Goal: Task Accomplishment & Management: Complete application form

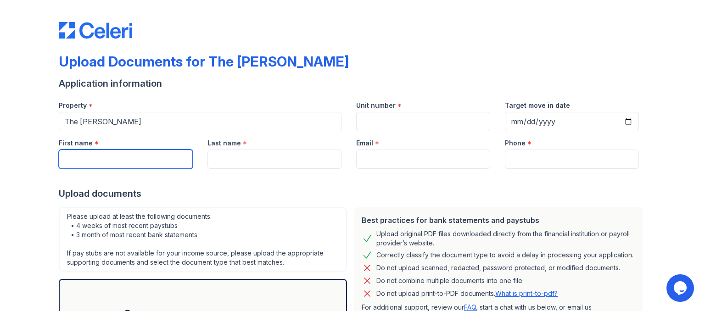
drag, startPoint x: 111, startPoint y: 156, endPoint x: 124, endPoint y: 164, distance: 15.0
click at [111, 156] on input "First name" at bounding box center [126, 159] width 134 height 19
type input "Estephany"
type input "[PERSON_NAME]"
type input "[EMAIL_ADDRESS][DOMAIN_NAME]"
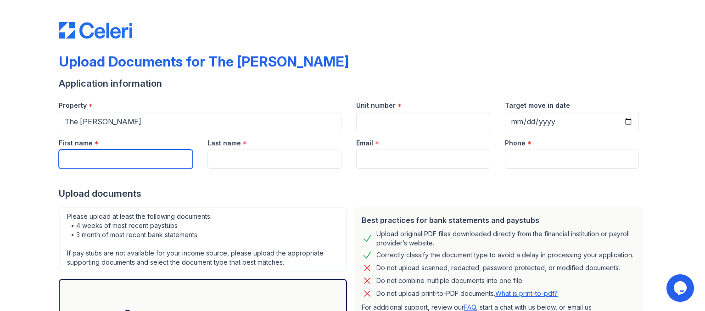
type input "2028097971"
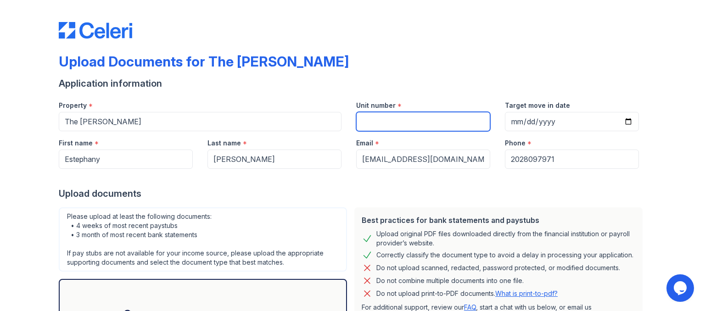
click at [452, 118] on input "Unit number" at bounding box center [423, 121] width 134 height 19
type input "549"
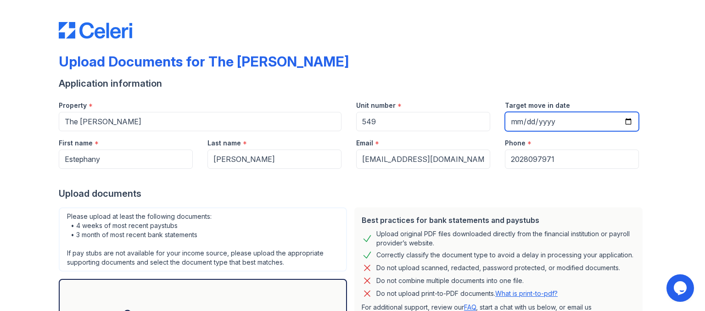
click at [557, 119] on input "Target move in date" at bounding box center [572, 121] width 134 height 19
type input "20220-09-15"
type input "2025-09-15"
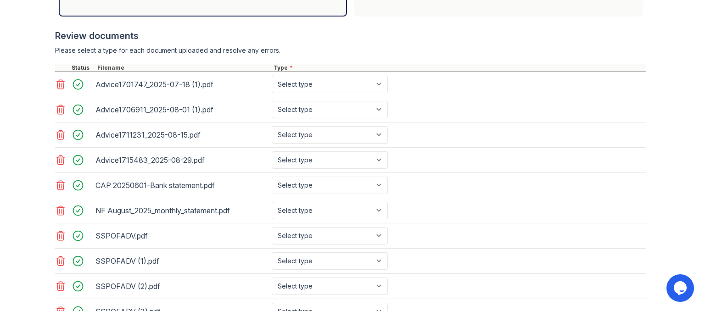
scroll to position [320, 0]
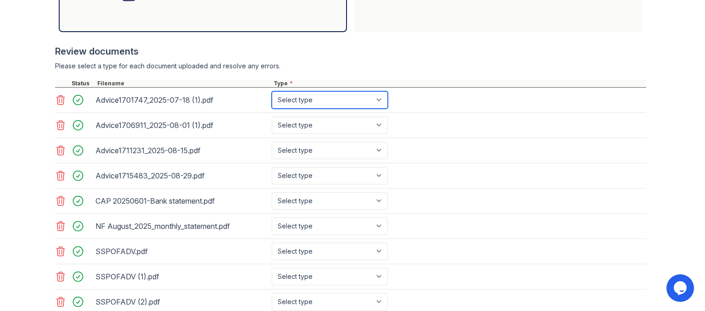
click at [376, 98] on select "Select type Paystub Bank Statement Offer Letter Tax Documents Benefit Award Let…" at bounding box center [330, 99] width 116 height 17
select select "paystub"
click at [272, 91] on select "Select type Paystub Bank Statement Offer Letter Tax Documents Benefit Award Let…" at bounding box center [330, 99] width 116 height 17
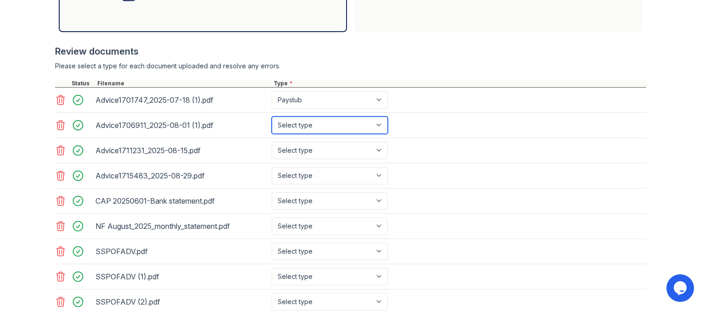
click at [376, 125] on select "Select type Paystub Bank Statement Offer Letter Tax Documents Benefit Award Let…" at bounding box center [330, 125] width 116 height 17
select select "paystub"
click at [272, 117] on select "Select type Paystub Bank Statement Offer Letter Tax Documents Benefit Award Let…" at bounding box center [330, 125] width 116 height 17
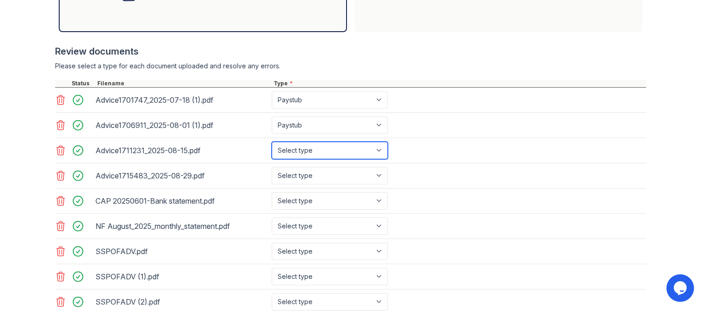
click at [378, 150] on select "Select type Paystub Bank Statement Offer Letter Tax Documents Benefit Award Let…" at bounding box center [330, 150] width 116 height 17
select select "paystub"
click at [272, 142] on select "Select type Paystub Bank Statement Offer Letter Tax Documents Benefit Award Let…" at bounding box center [330, 150] width 116 height 17
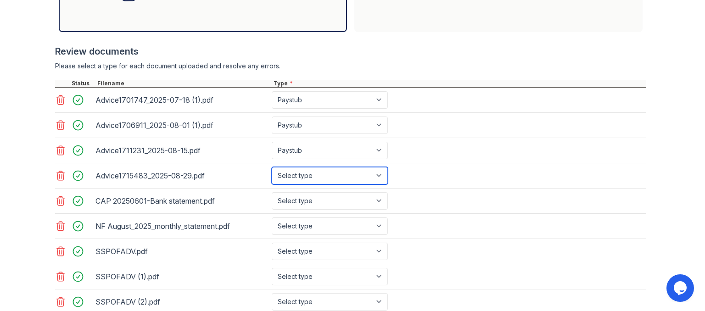
click at [364, 176] on select "Select type Paystub Bank Statement Offer Letter Tax Documents Benefit Award Let…" at bounding box center [330, 175] width 116 height 17
select select "paystub"
click at [272, 167] on select "Select type Paystub Bank Statement Offer Letter Tax Documents Benefit Award Let…" at bounding box center [330, 175] width 116 height 17
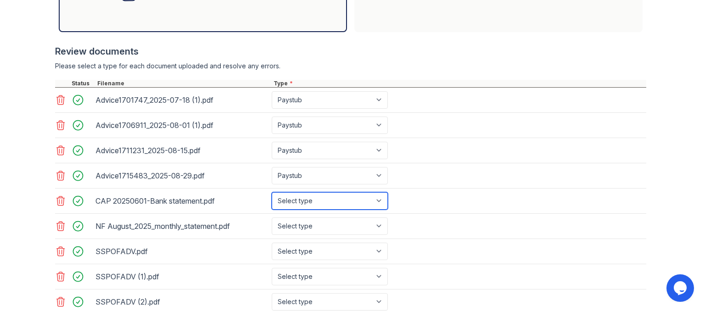
click at [342, 202] on select "Select type Paystub Bank Statement Offer Letter Tax Documents Benefit Award Let…" at bounding box center [330, 200] width 116 height 17
select select "bank_statement"
click at [272, 192] on select "Select type Paystub Bank Statement Offer Letter Tax Documents Benefit Award Let…" at bounding box center [330, 200] width 116 height 17
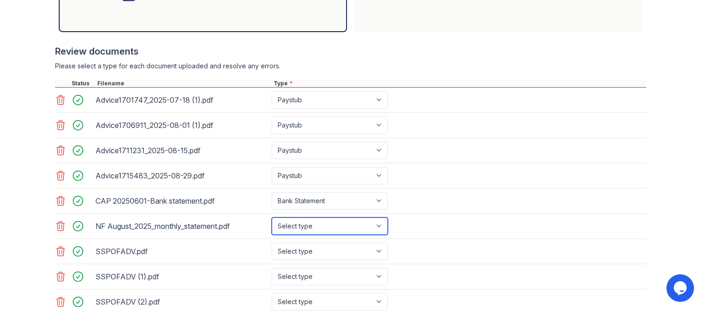
click at [317, 224] on select "Select type Paystub Bank Statement Offer Letter Tax Documents Benefit Award Let…" at bounding box center [330, 226] width 116 height 17
select select "bank_statement"
click at [272, 218] on select "Select type Paystub Bank Statement Offer Letter Tax Documents Benefit Award Let…" at bounding box center [330, 226] width 116 height 17
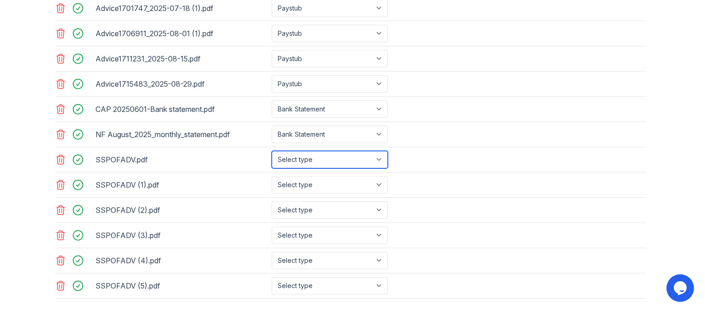
click at [345, 159] on select "Select type Paystub Bank Statement Offer Letter Tax Documents Benefit Award Let…" at bounding box center [330, 159] width 116 height 17
select select "paystub"
click at [272, 151] on select "Select type Paystub Bank Statement Offer Letter Tax Documents Benefit Award Let…" at bounding box center [330, 159] width 116 height 17
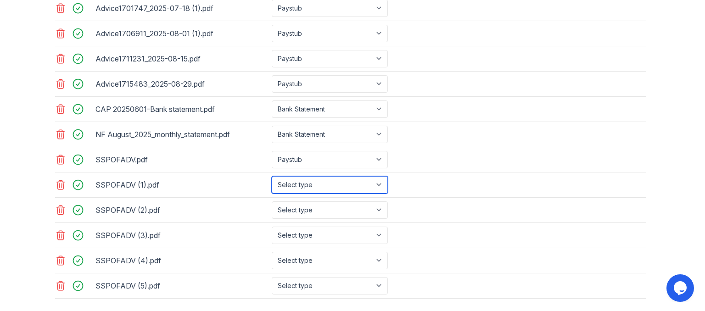
click at [326, 182] on select "Select type Paystub Bank Statement Offer Letter Tax Documents Benefit Award Let…" at bounding box center [330, 184] width 116 height 17
select select "paystub"
click at [272, 176] on select "Select type Paystub Bank Statement Offer Letter Tax Documents Benefit Award Let…" at bounding box center [330, 184] width 116 height 17
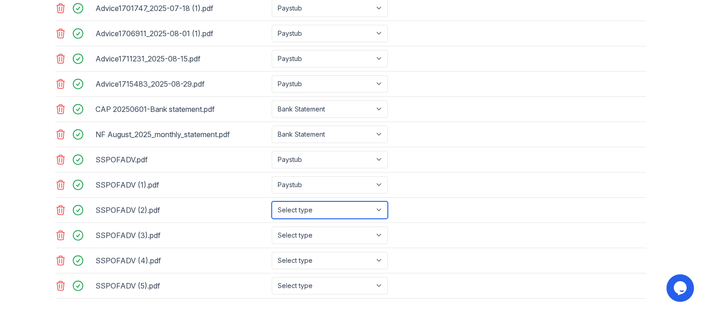
click at [322, 207] on select "Select type Paystub Bank Statement Offer Letter Tax Documents Benefit Award Let…" at bounding box center [330, 210] width 116 height 17
select select "paystub"
click at [272, 202] on select "Select type Paystub Bank Statement Offer Letter Tax Documents Benefit Award Let…" at bounding box center [330, 210] width 116 height 17
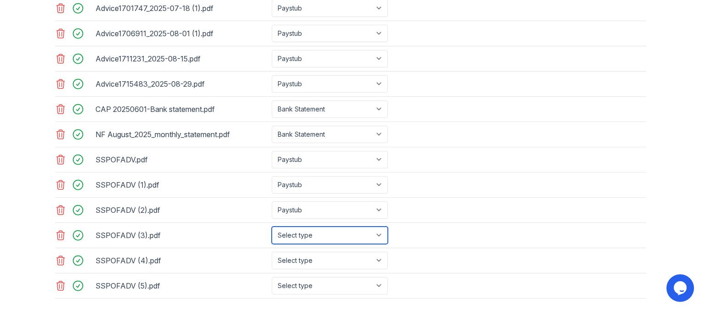
click at [314, 227] on select "Select type Paystub Bank Statement Offer Letter Tax Documents Benefit Award Let…" at bounding box center [330, 235] width 116 height 17
select select "paystub"
click at [272, 227] on select "Select type Paystub Bank Statement Offer Letter Tax Documents Benefit Award Let…" at bounding box center [330, 235] width 116 height 17
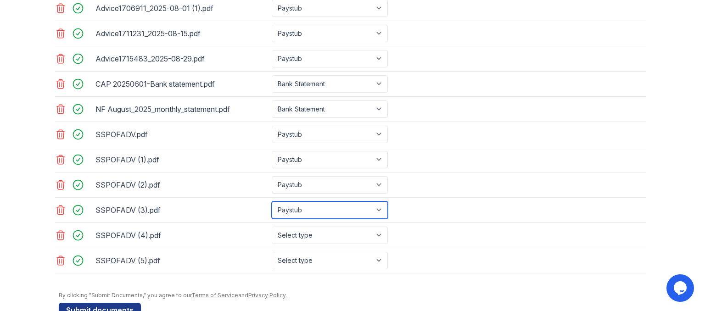
scroll to position [458, 0]
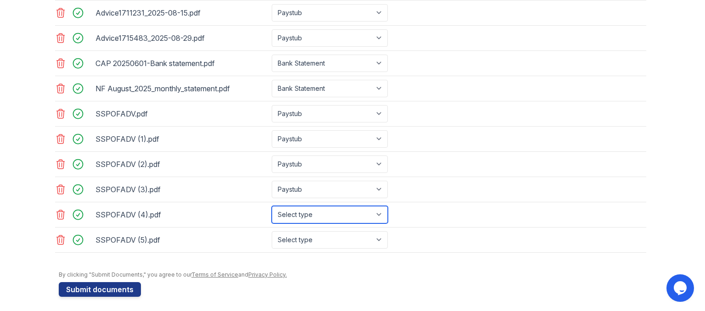
click at [323, 210] on select "Select type Paystub Bank Statement Offer Letter Tax Documents Benefit Award Let…" at bounding box center [330, 214] width 116 height 17
select select "paystub"
click at [272, 206] on select "Select type Paystub Bank Statement Offer Letter Tax Documents Benefit Award Let…" at bounding box center [330, 214] width 116 height 17
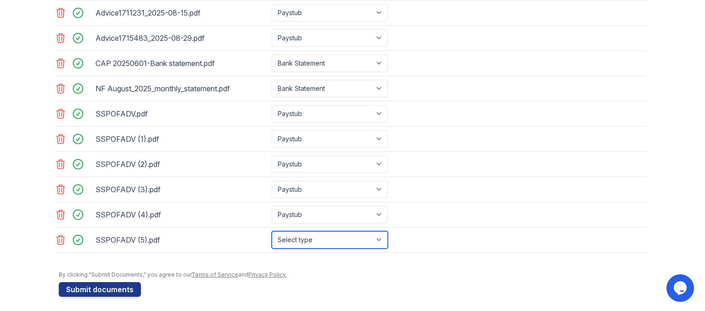
click at [329, 236] on select "Select type Paystub Bank Statement Offer Letter Tax Documents Benefit Award Let…" at bounding box center [330, 239] width 116 height 17
select select "paystub"
click at [272, 231] on select "Select type Paystub Bank Statement Offer Letter Tax Documents Benefit Award Let…" at bounding box center [330, 239] width 116 height 17
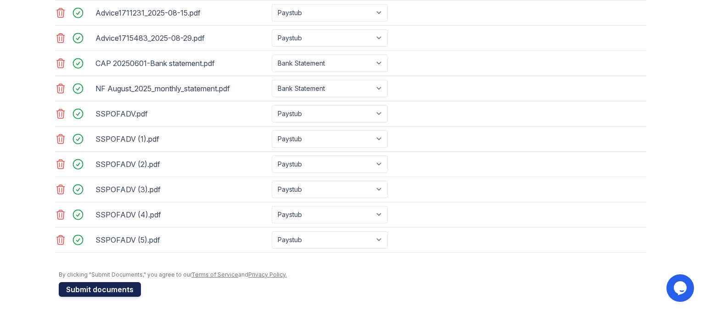
click at [103, 285] on button "Submit documents" at bounding box center [100, 289] width 82 height 15
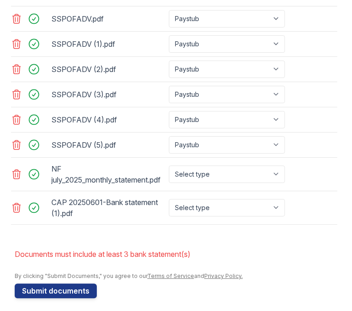
scroll to position [930, 0]
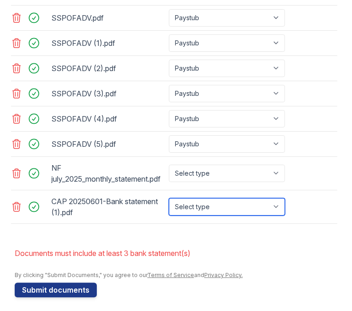
click at [280, 203] on select "Select type Paystub Bank Statement Offer Letter Tax Documents Benefit Award Let…" at bounding box center [227, 206] width 116 height 17
select select "bank_statement"
click at [169, 198] on select "Select type Paystub Bank Statement Offer Letter Tax Documents Benefit Award Let…" at bounding box center [227, 206] width 116 height 17
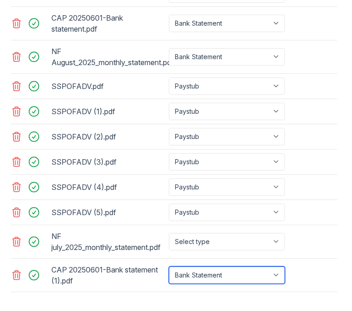
scroll to position [884, 0]
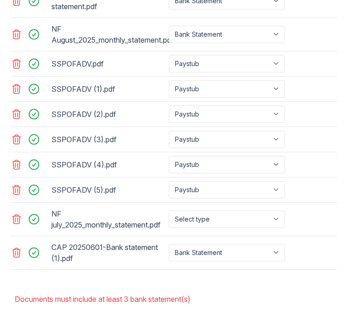
click at [19, 252] on icon at bounding box center [17, 252] width 8 height 9
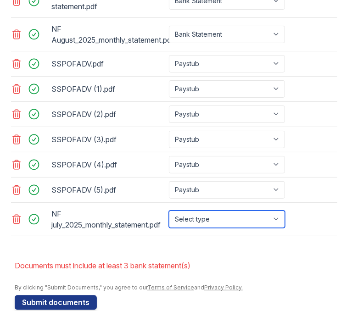
click at [275, 214] on select "Select type Paystub Bank Statement Offer Letter Tax Documents Benefit Award Let…" at bounding box center [227, 219] width 116 height 17
click at [169, 211] on select "Select type Paystub Bank Statement Offer Letter Tax Documents Benefit Award Let…" at bounding box center [227, 219] width 116 height 17
click at [280, 215] on select "Select type Paystub Bank Statement Offer Letter Tax Documents Benefit Award Let…" at bounding box center [227, 219] width 116 height 17
select select "bank_statement"
click at [169, 211] on select "Select type Paystub Bank Statement Offer Letter Tax Documents Benefit Award Let…" at bounding box center [227, 219] width 116 height 17
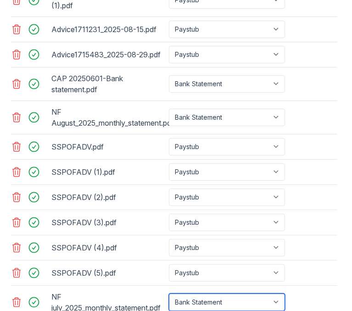
scroll to position [930, 0]
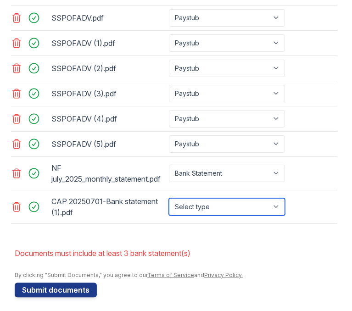
click at [280, 203] on select "Select type Paystub Bank Statement Offer Letter Tax Documents Benefit Award Let…" at bounding box center [227, 206] width 116 height 17
select select "bank_statement"
click at [169, 198] on select "Select type Paystub Bank Statement Offer Letter Tax Documents Benefit Award Let…" at bounding box center [227, 206] width 116 height 17
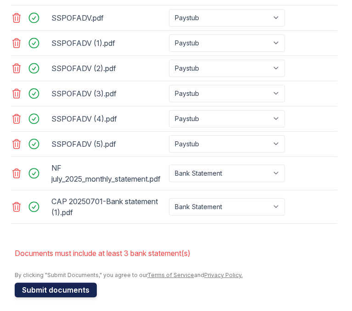
click at [66, 287] on button "Submit documents" at bounding box center [56, 290] width 82 height 15
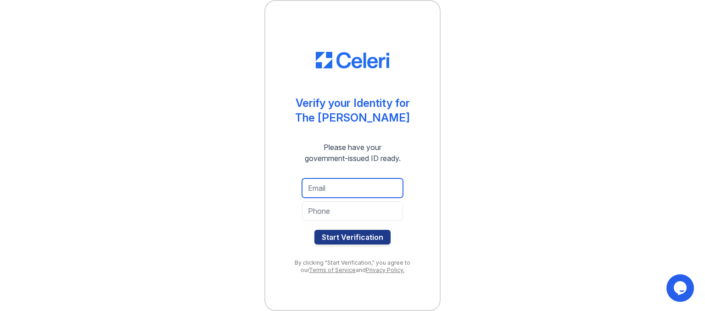
click at [371, 182] on input "email" at bounding box center [352, 188] width 101 height 19
type input "[EMAIL_ADDRESS][DOMAIN_NAME]"
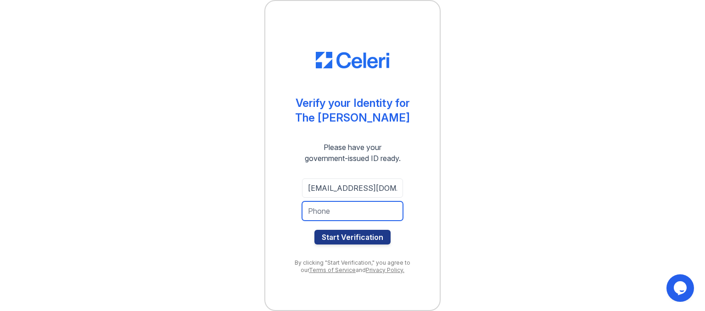
click at [390, 210] on input "tel" at bounding box center [352, 211] width 101 height 19
type input "2028097971"
click at [350, 248] on div "[EMAIL_ADDRESS][DOMAIN_NAME] 2028097971 Start Verification" at bounding box center [353, 211] width 138 height 81
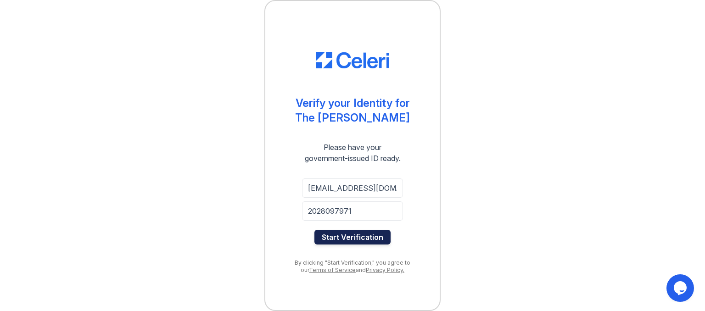
click at [354, 235] on button "Start Verification" at bounding box center [352, 237] width 76 height 15
